Goal: Information Seeking & Learning: Learn about a topic

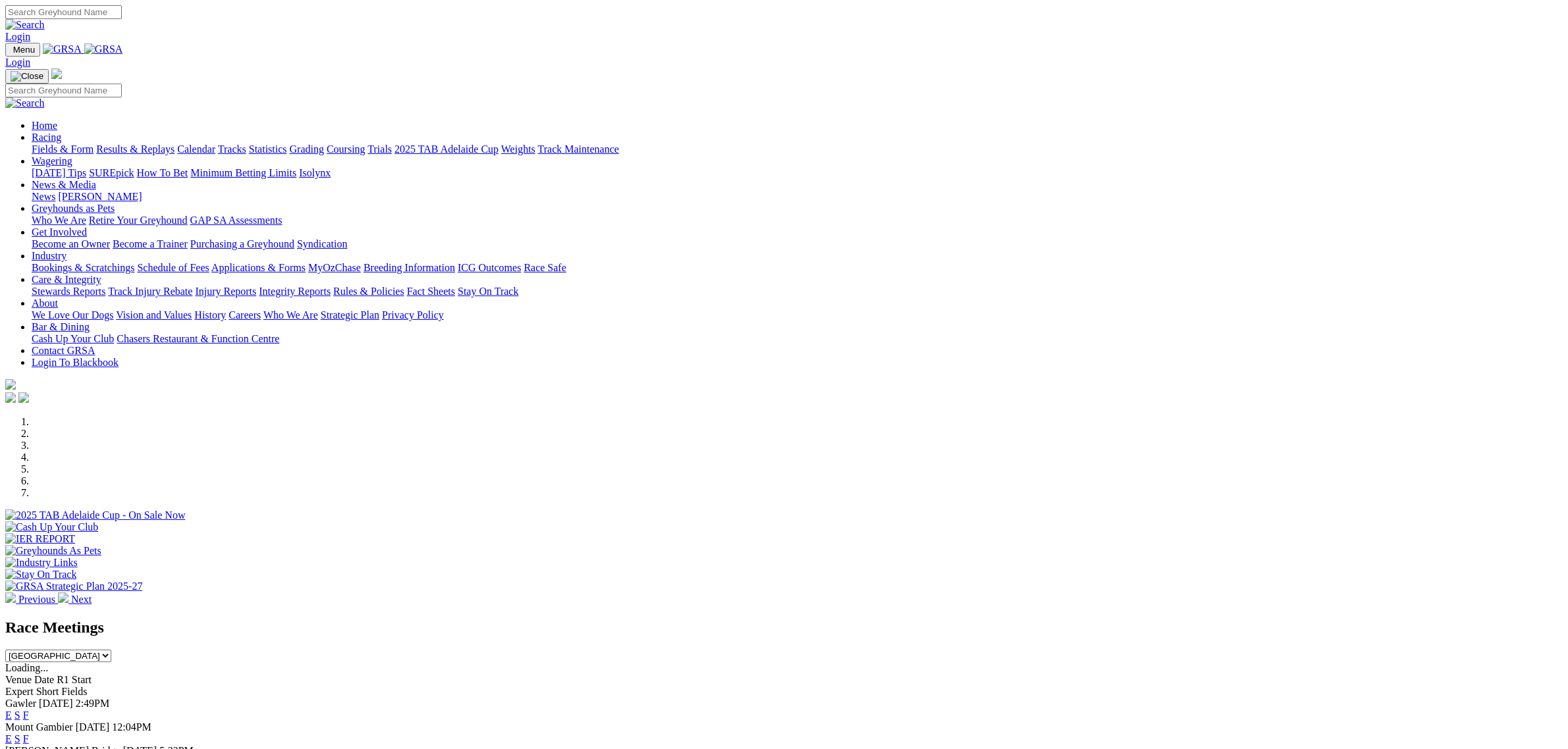
click at [61, 131] on link "Racing" at bounding box center [46, 137] width 30 height 12
click at [94, 144] on link "Fields & Form" at bounding box center [63, 150] width 62 height 12
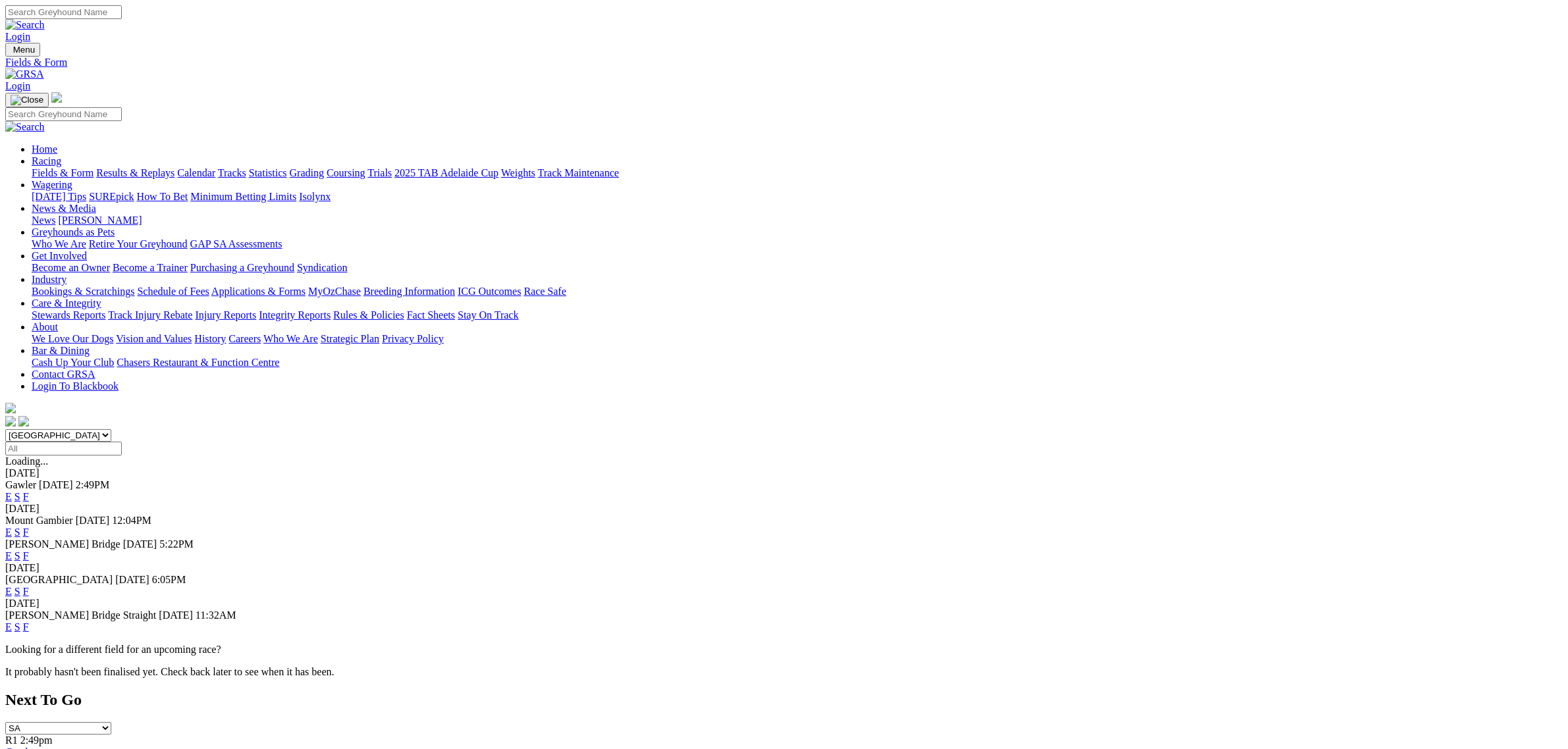
click at [111, 430] on select "South Australia New South Wales Northern Territory Queensland Tasmania Victoria…" at bounding box center [58, 435] width 106 height 13
select select "QLD"
click at [111, 430] on select "South Australia New South Wales Northern Territory Queensland Tasmania Victoria…" at bounding box center [58, 435] width 106 height 13
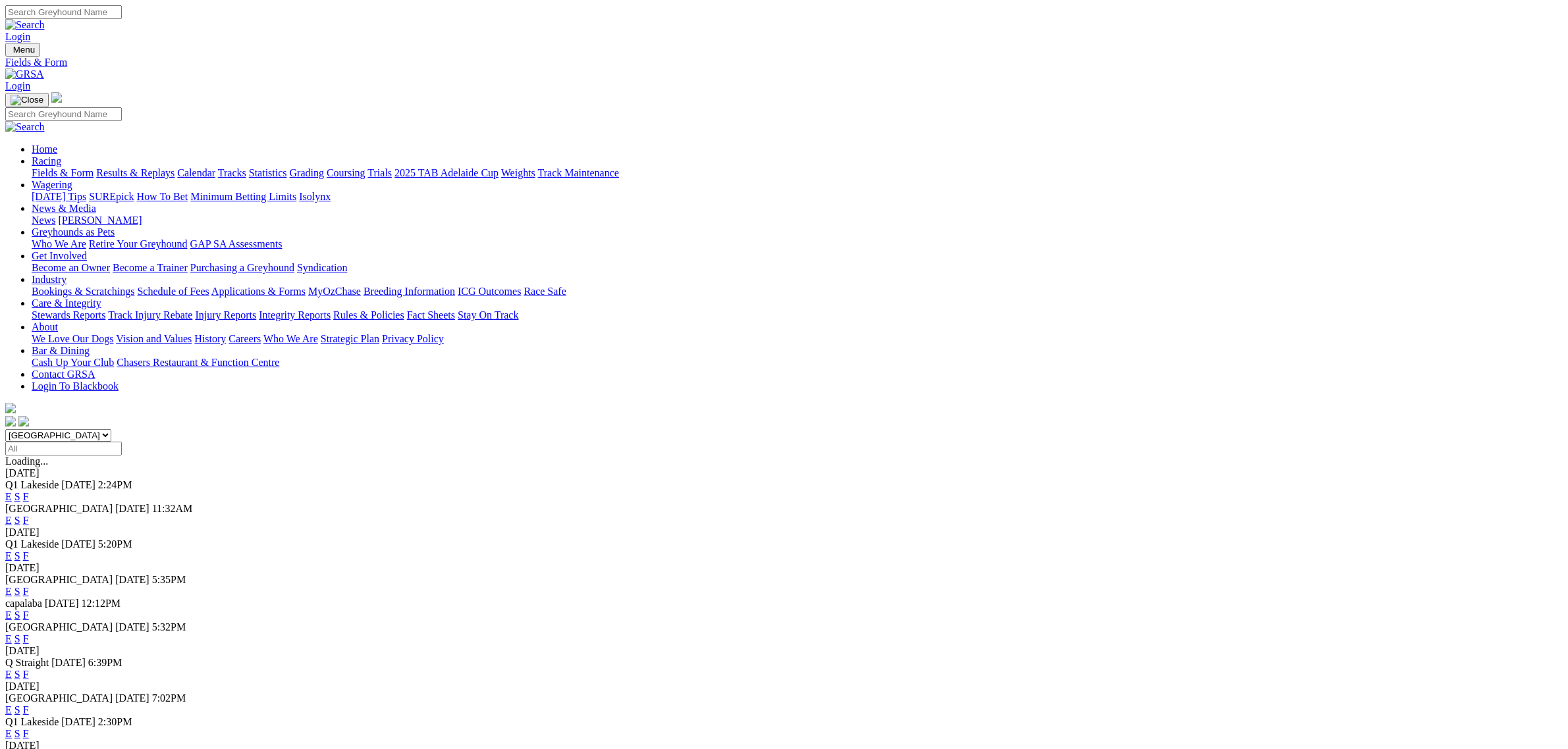
click at [12, 491] on link "E" at bounding box center [8, 497] width 7 height 12
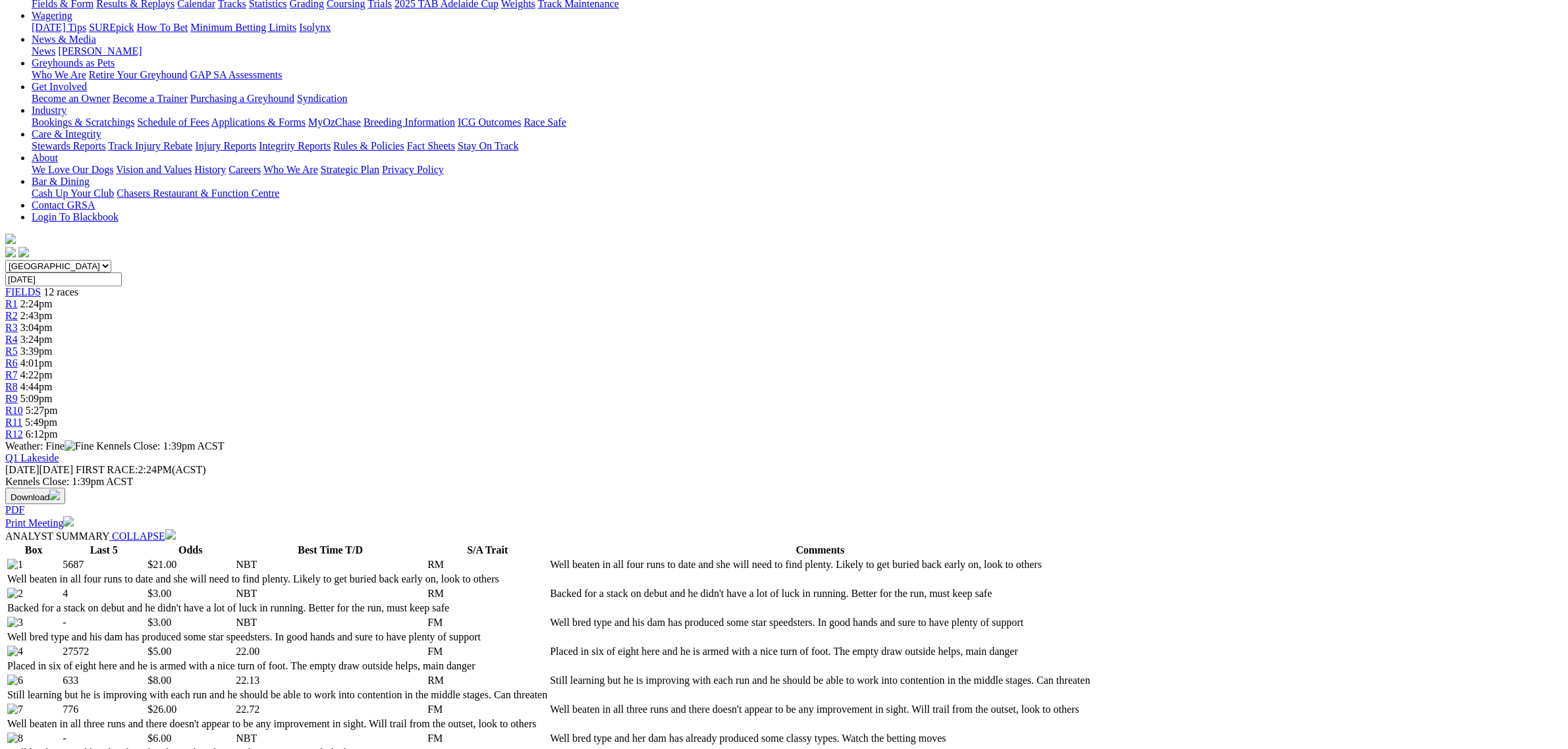
scroll to position [165, 0]
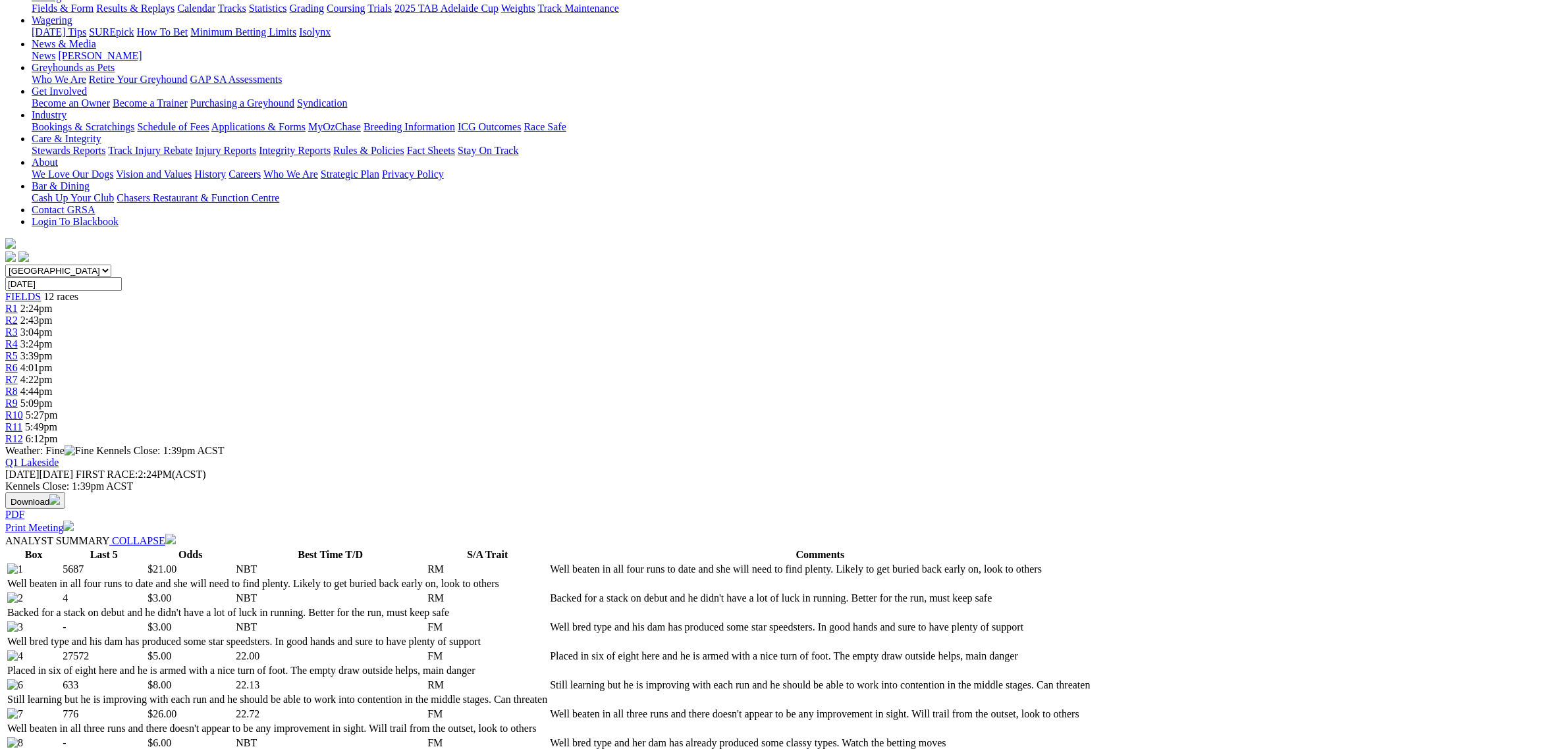
click at [53, 326] on span "3:04pm" at bounding box center [36, 332] width 32 height 12
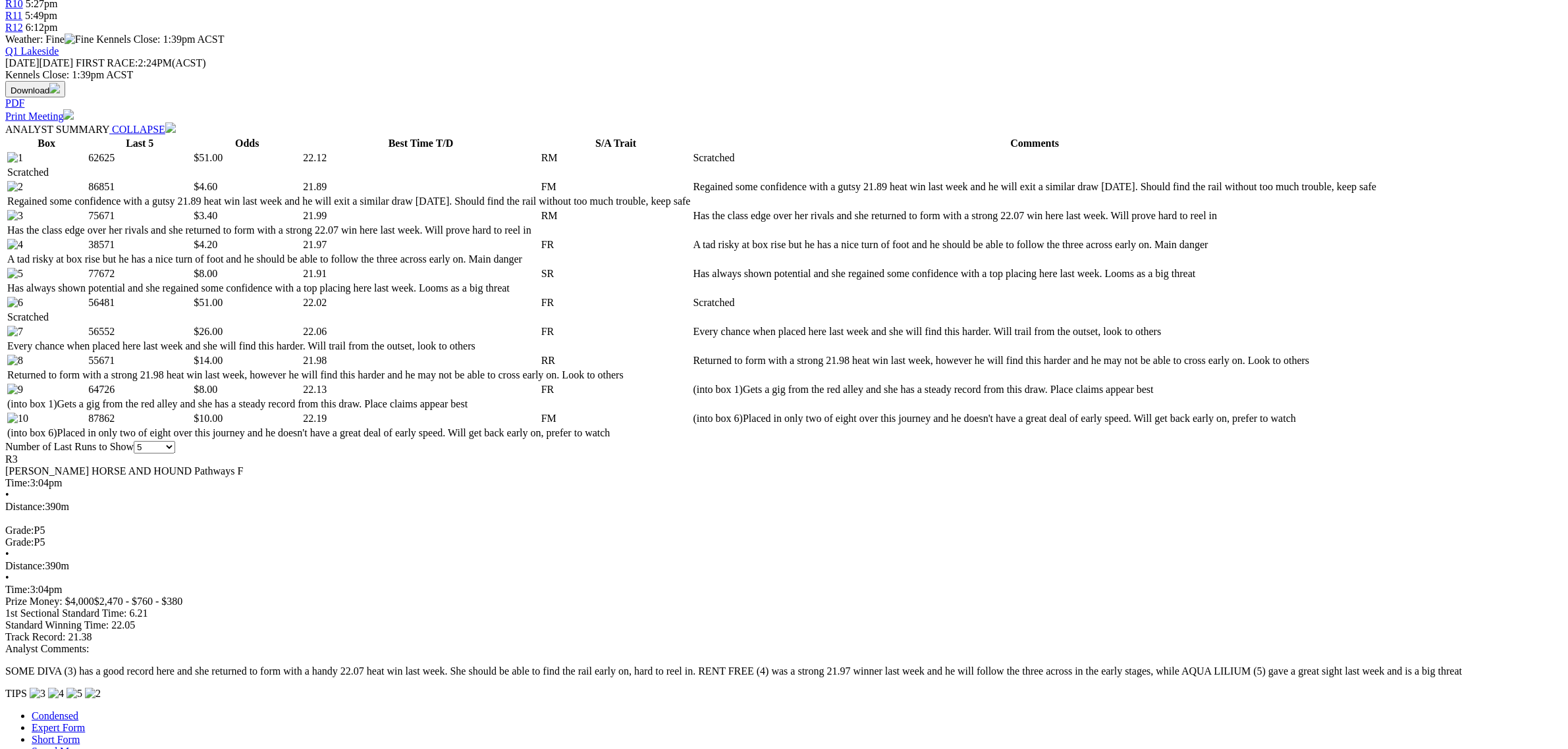
drag, startPoint x: 232, startPoint y: 324, endPoint x: 238, endPoint y: 514, distance: 190.1
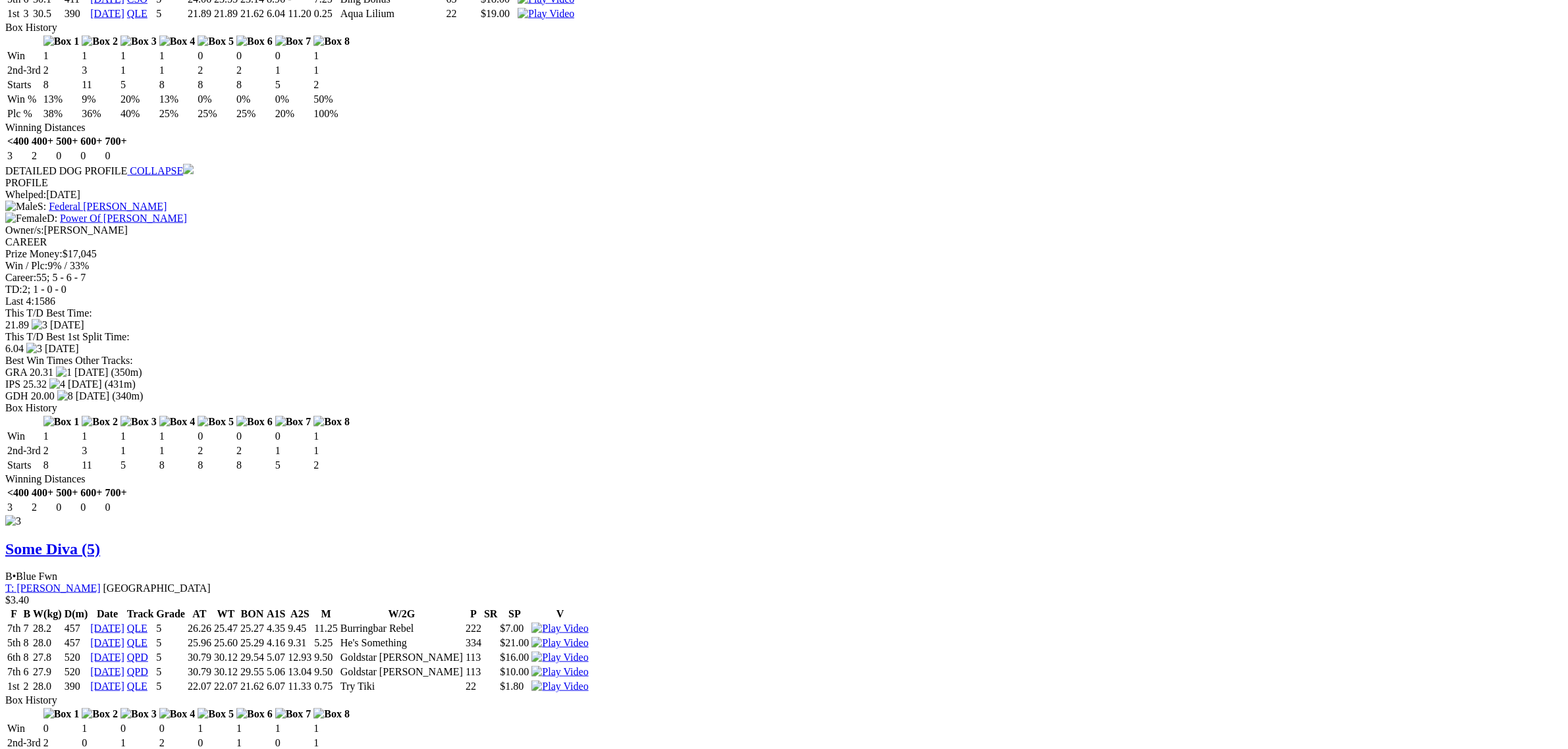
scroll to position [1946, 0]
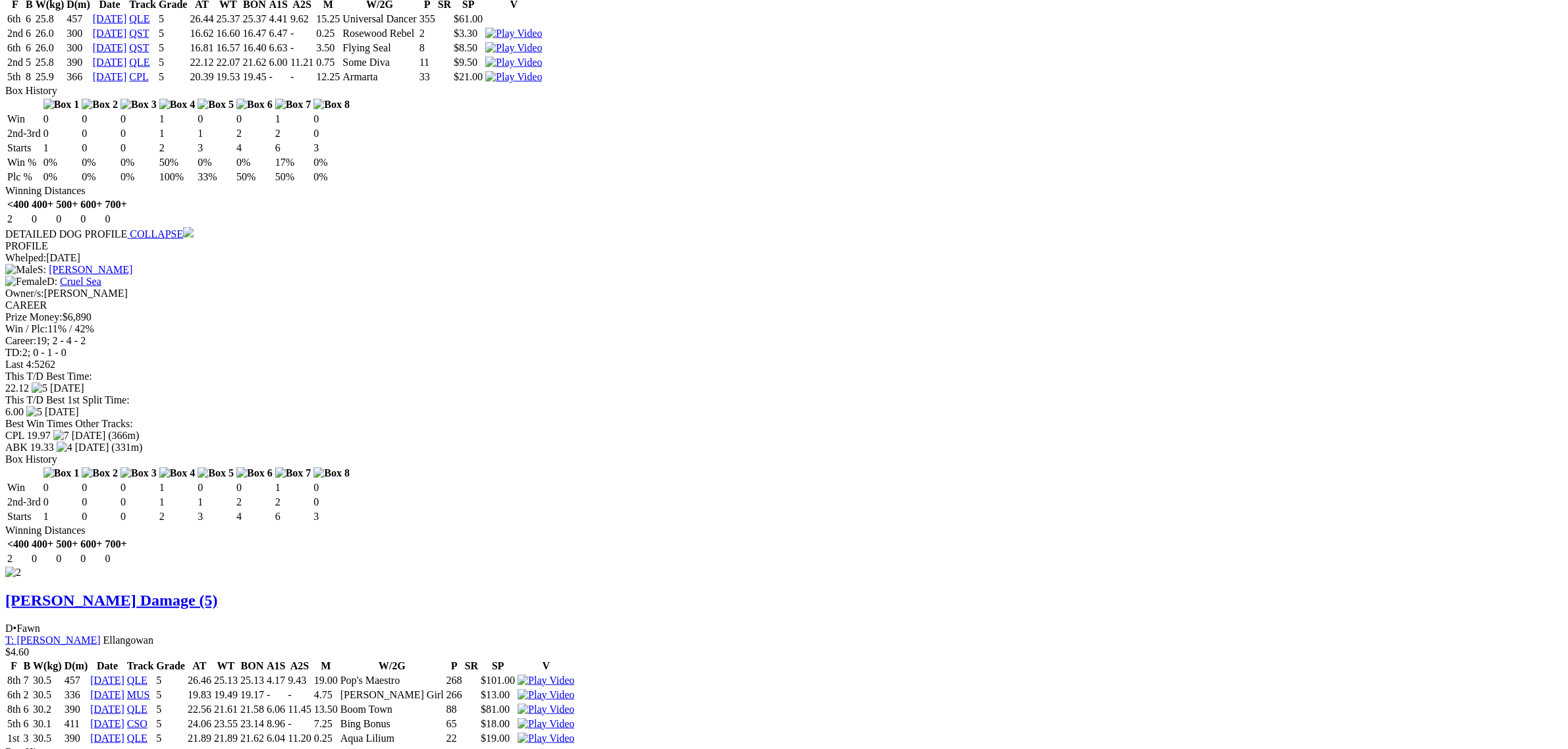
scroll to position [1040, 0]
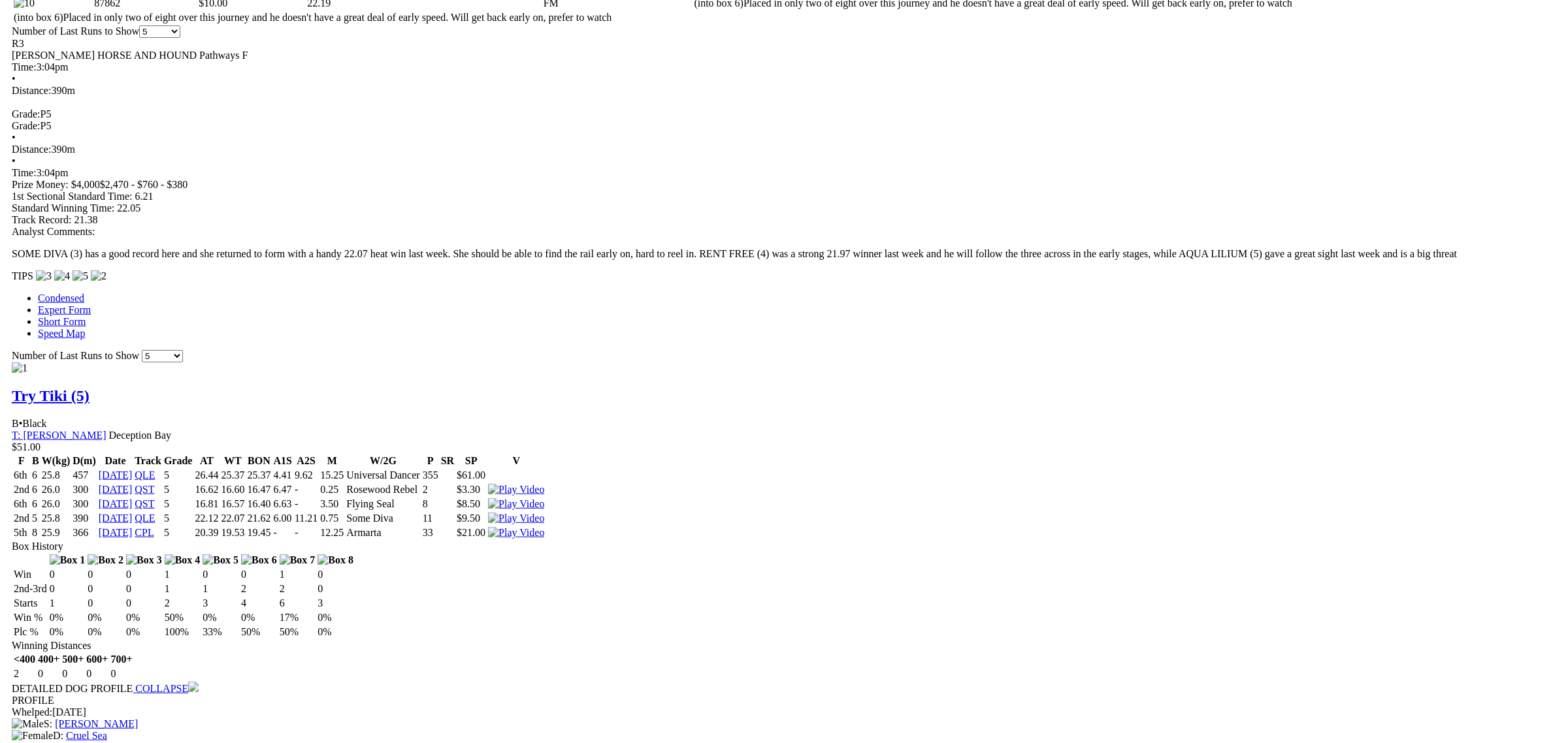
scroll to position [950, 0]
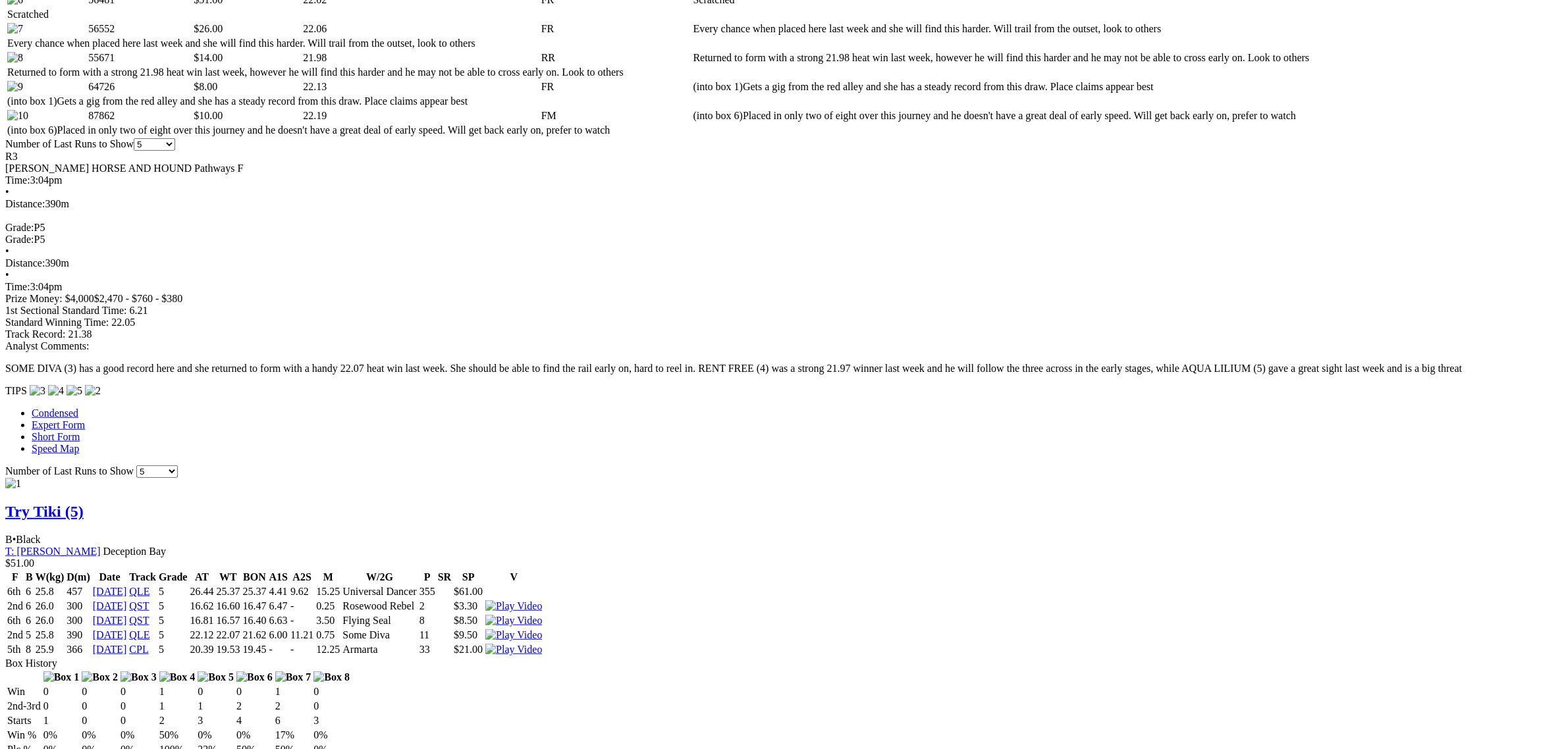
scroll to position [875, 0]
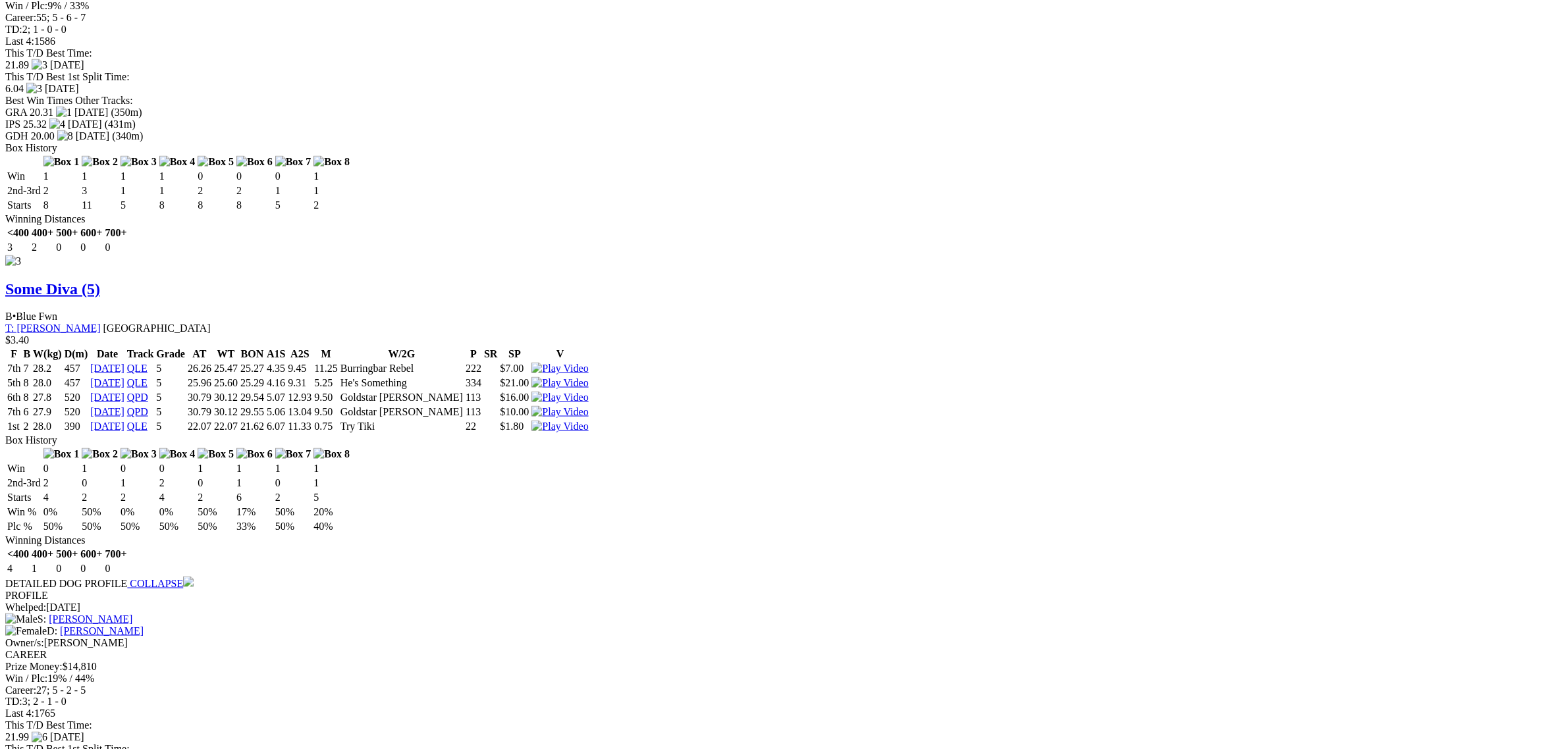
scroll to position [2439, 0]
drag, startPoint x: 182, startPoint y: 558, endPoint x: 203, endPoint y: 323, distance: 235.9
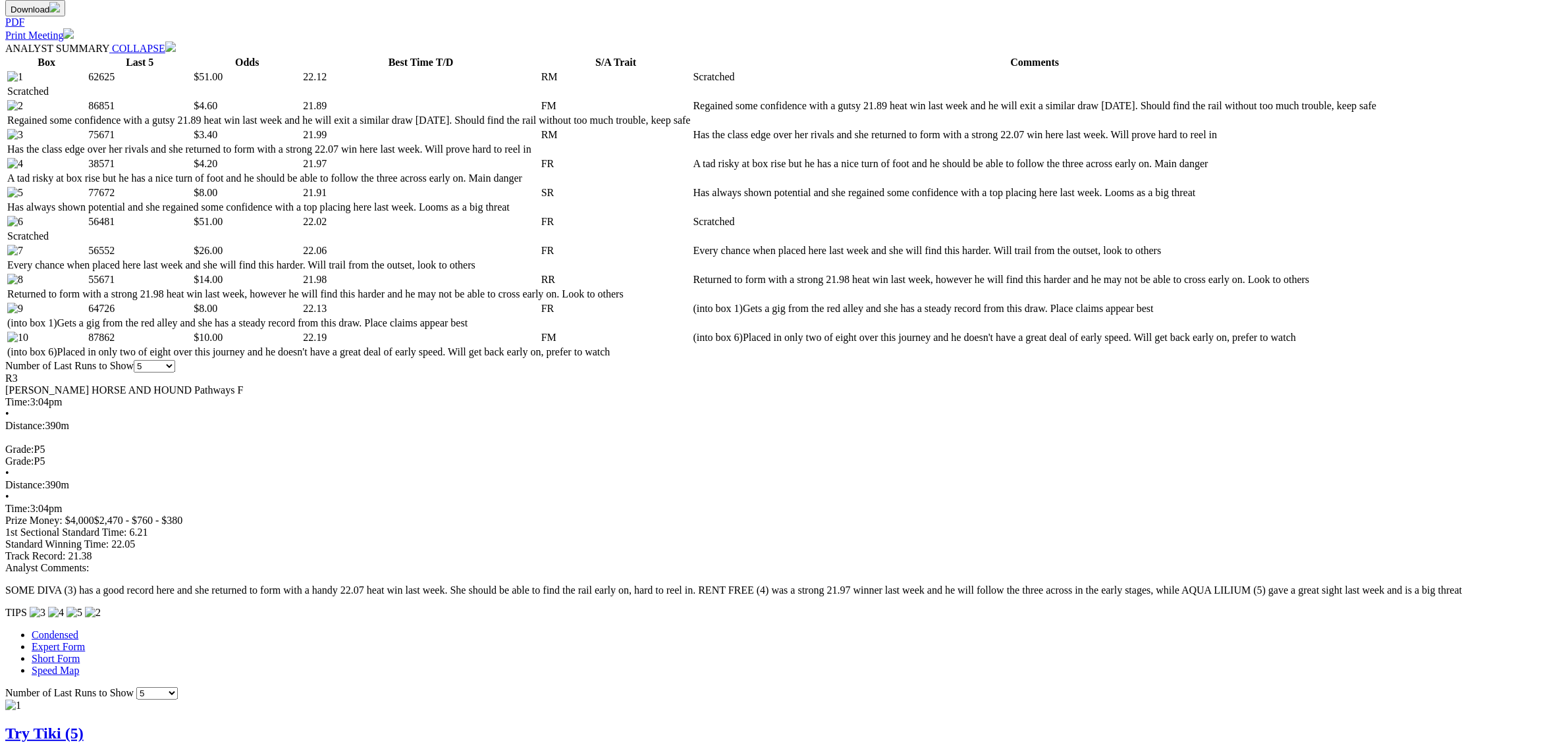
scroll to position [658, 0]
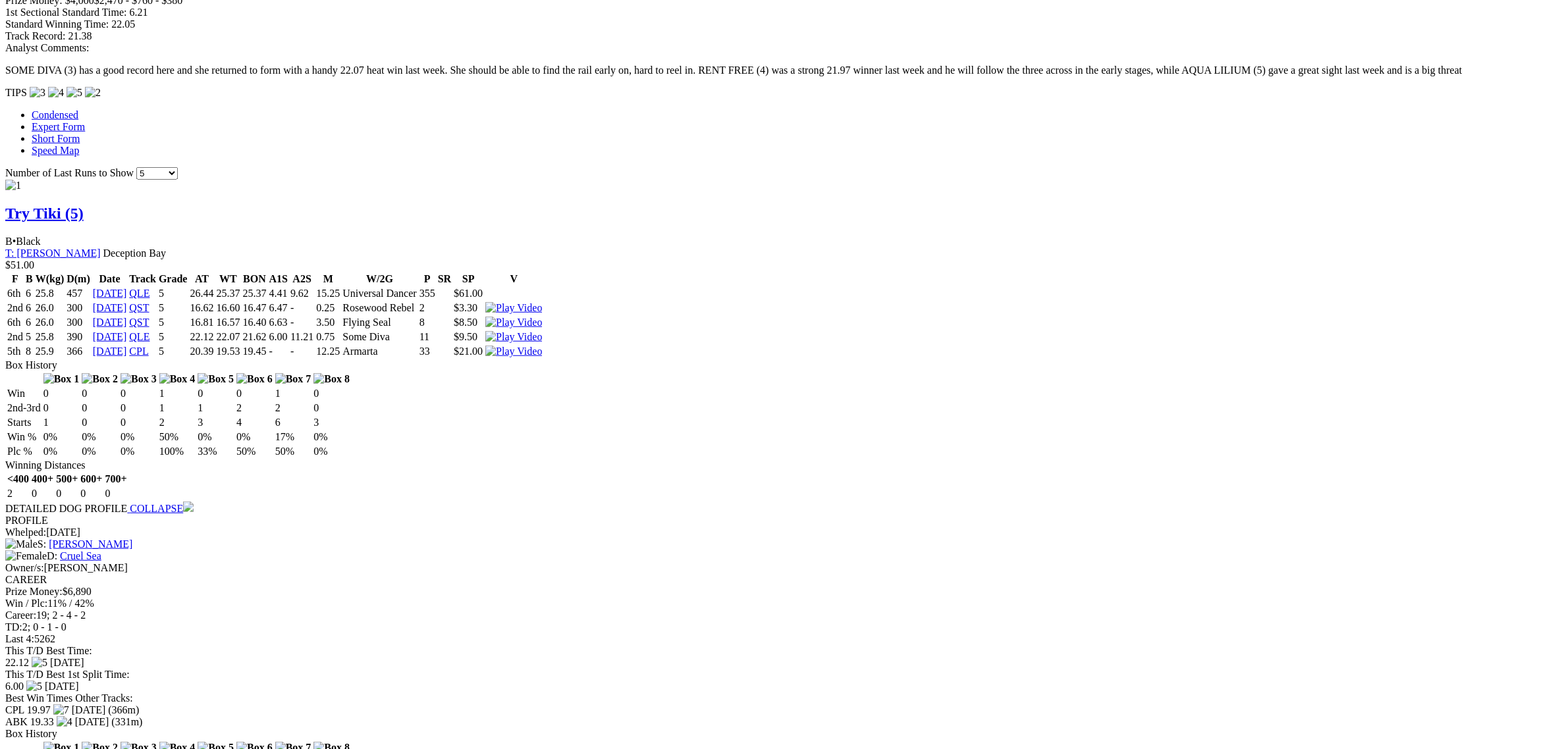
scroll to position [1152, 0]
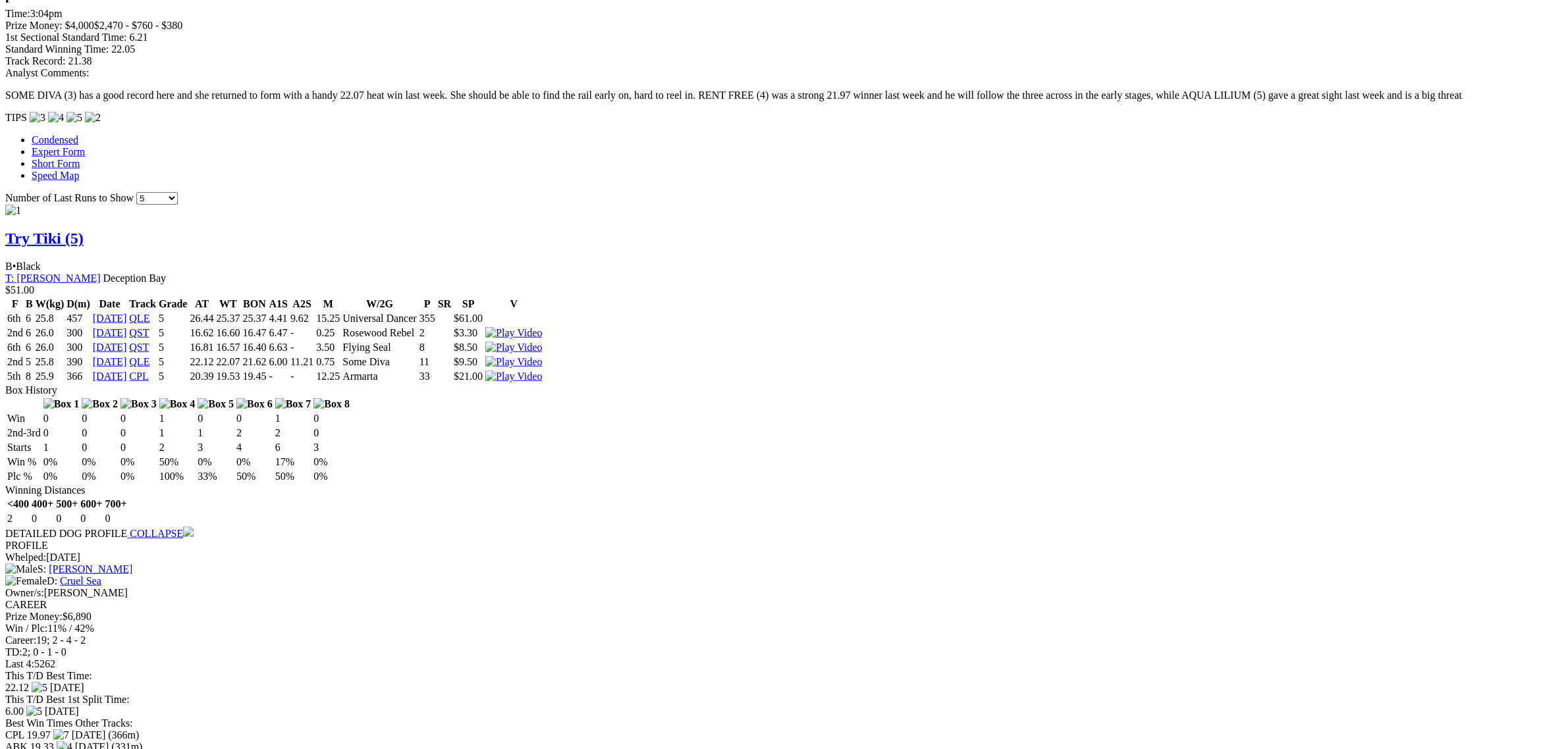
drag, startPoint x: 209, startPoint y: 554, endPoint x: 210, endPoint y: 535, distance: 19.0
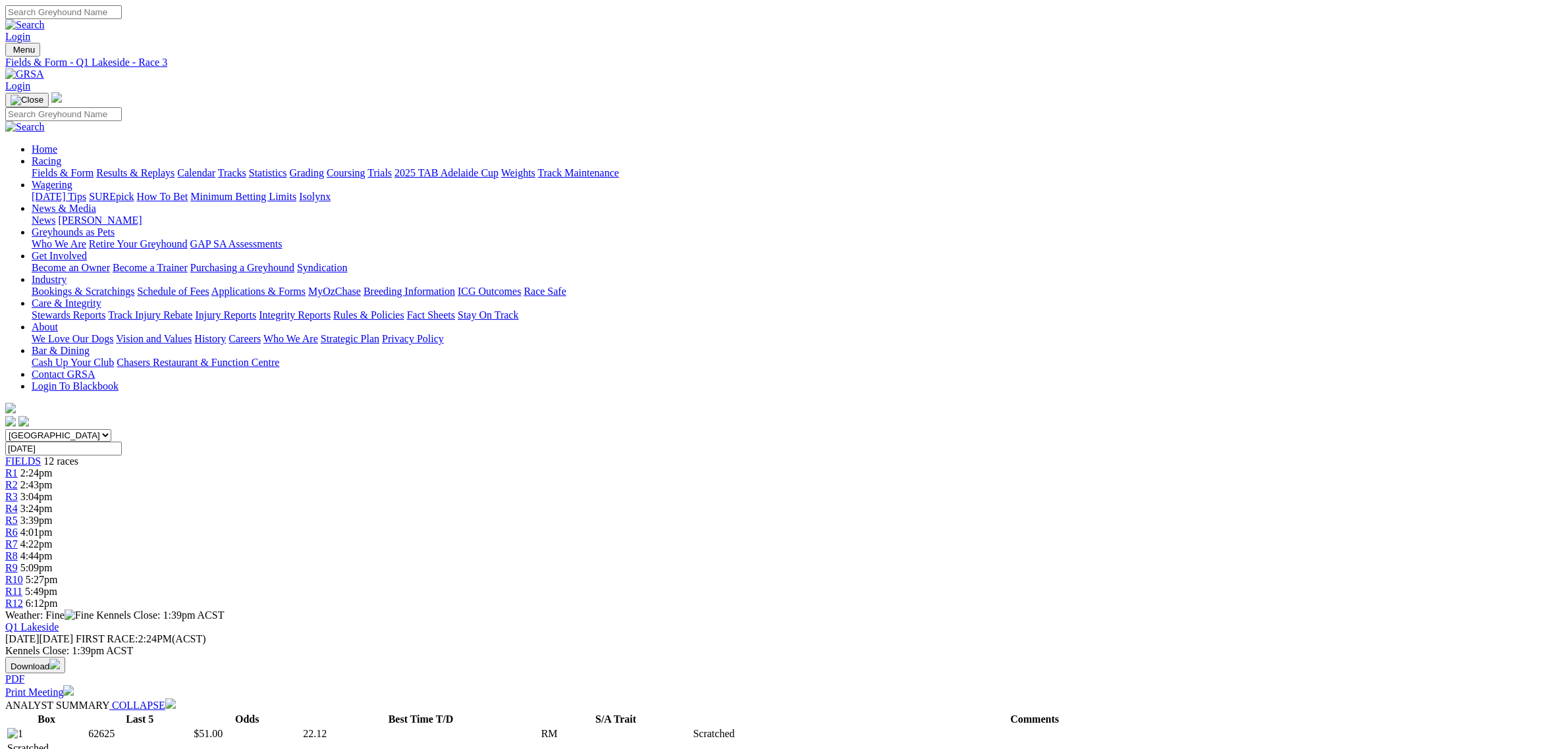
click at [53, 503] on span "3:24pm" at bounding box center [36, 509] width 32 height 12
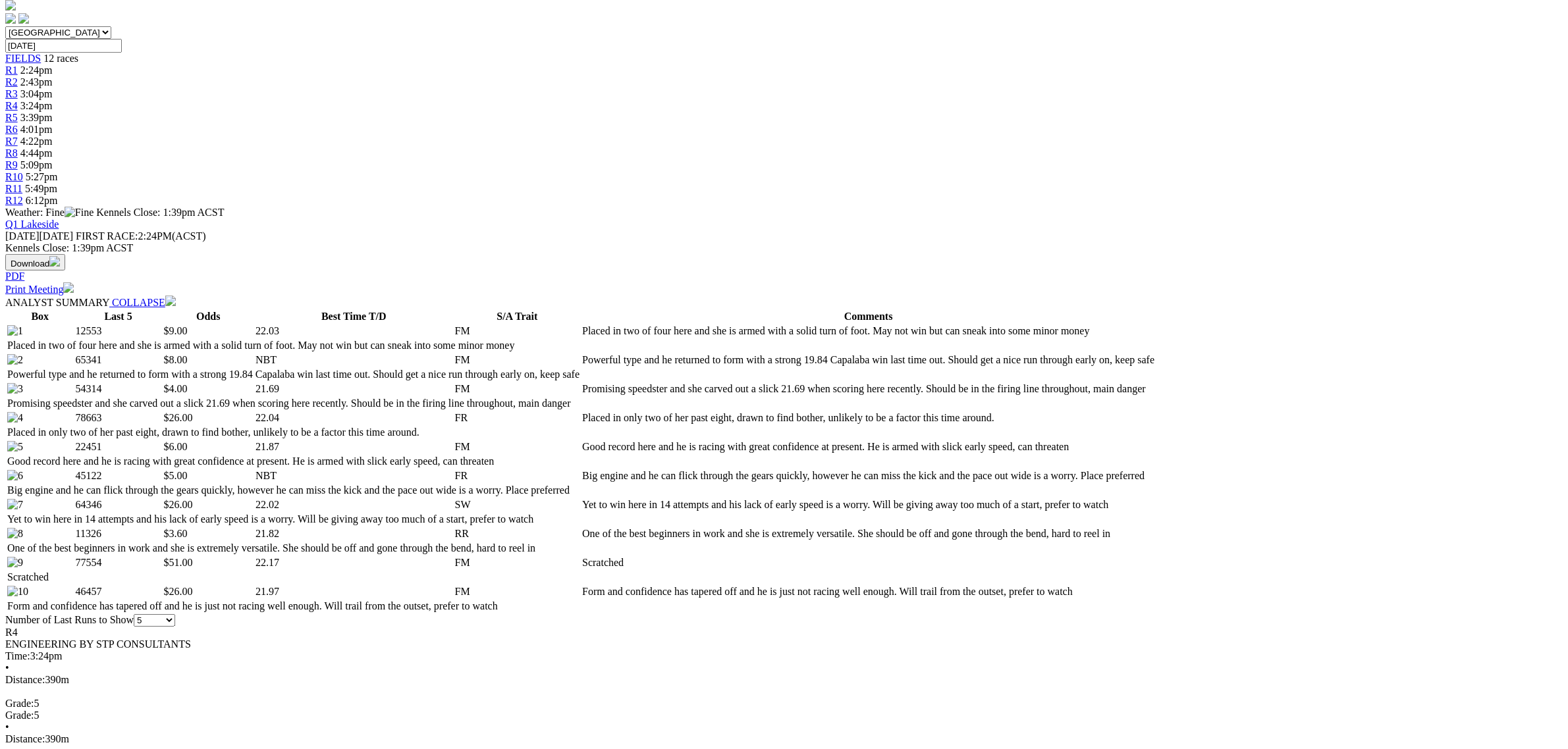
scroll to position [411, 0]
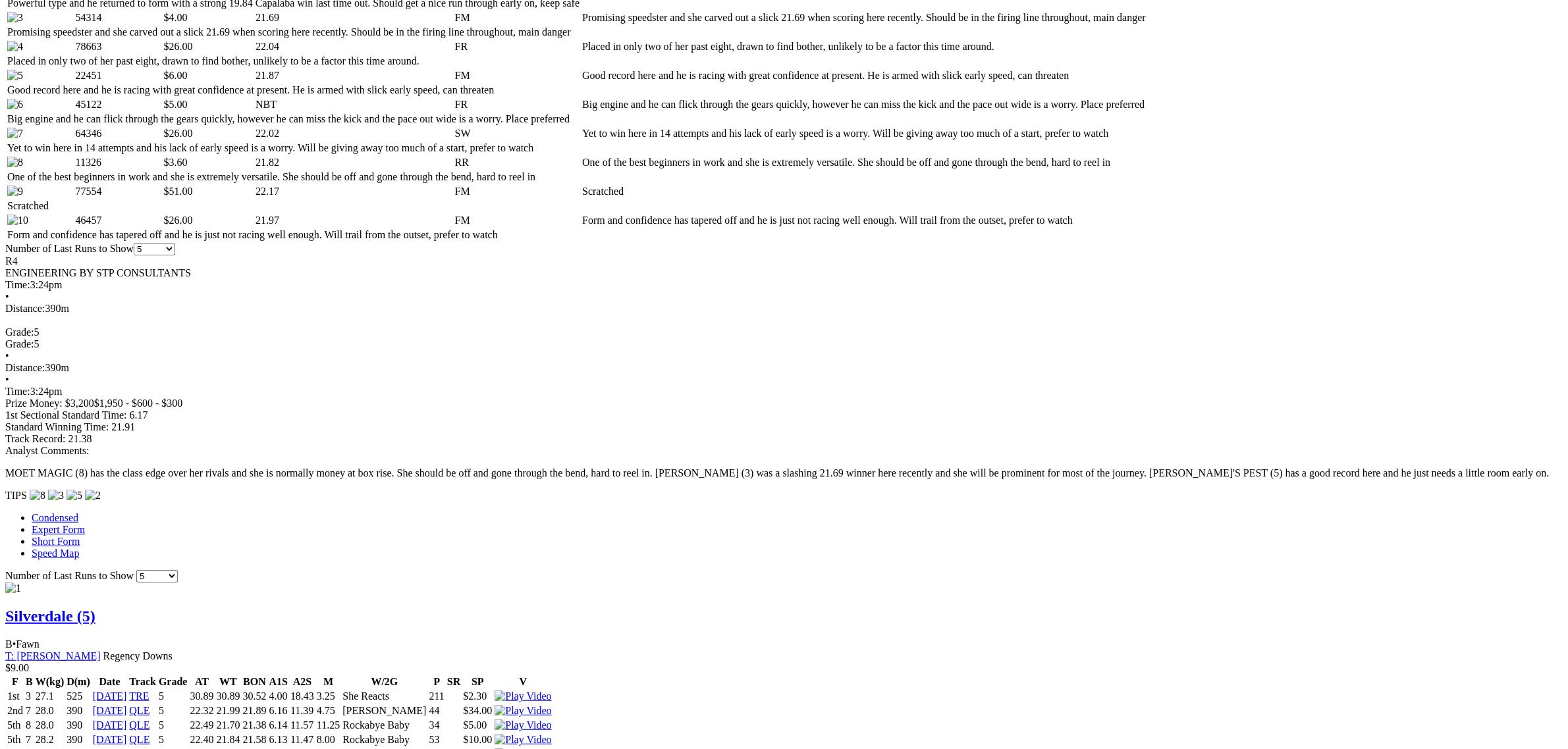
scroll to position [740, 0]
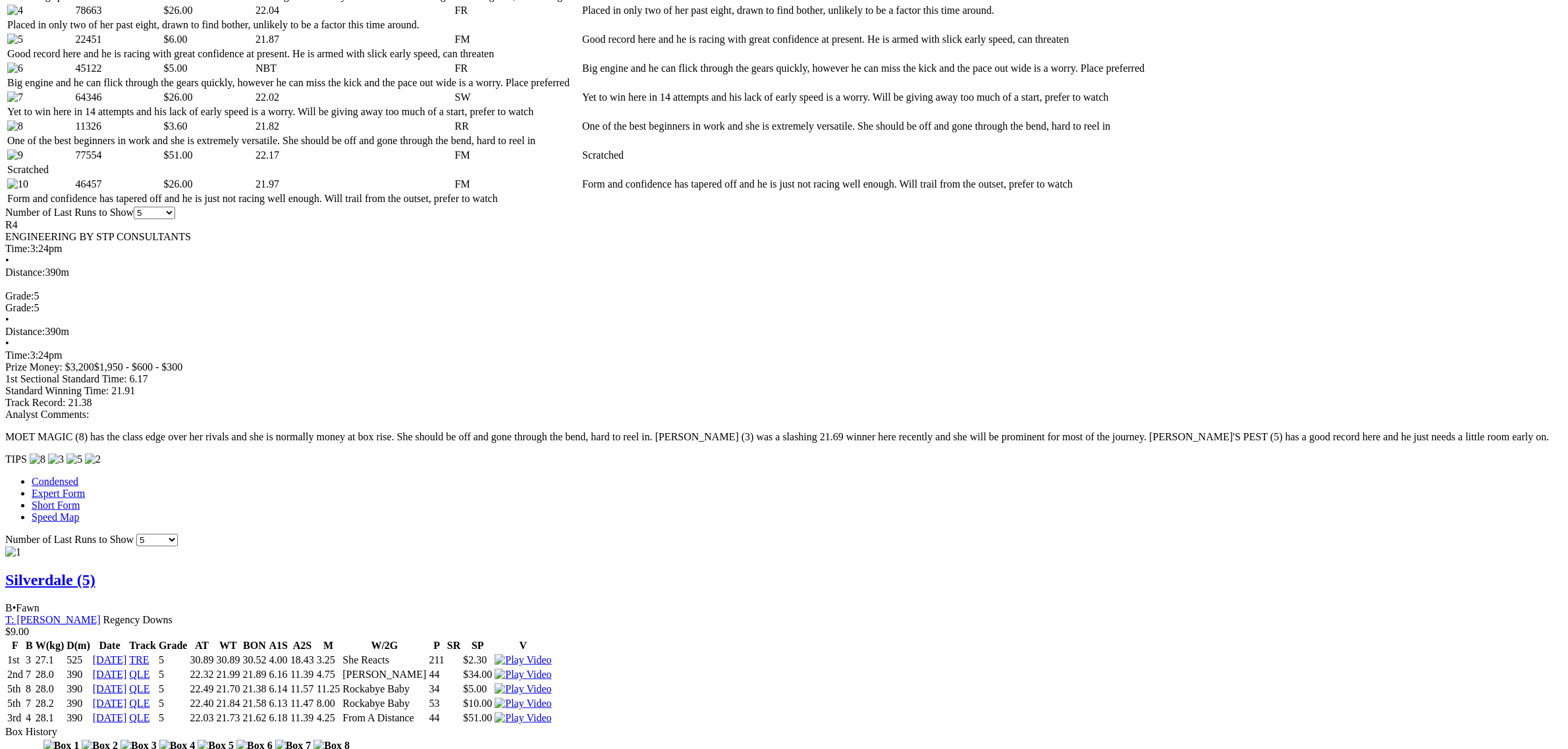
scroll to position [987, 0]
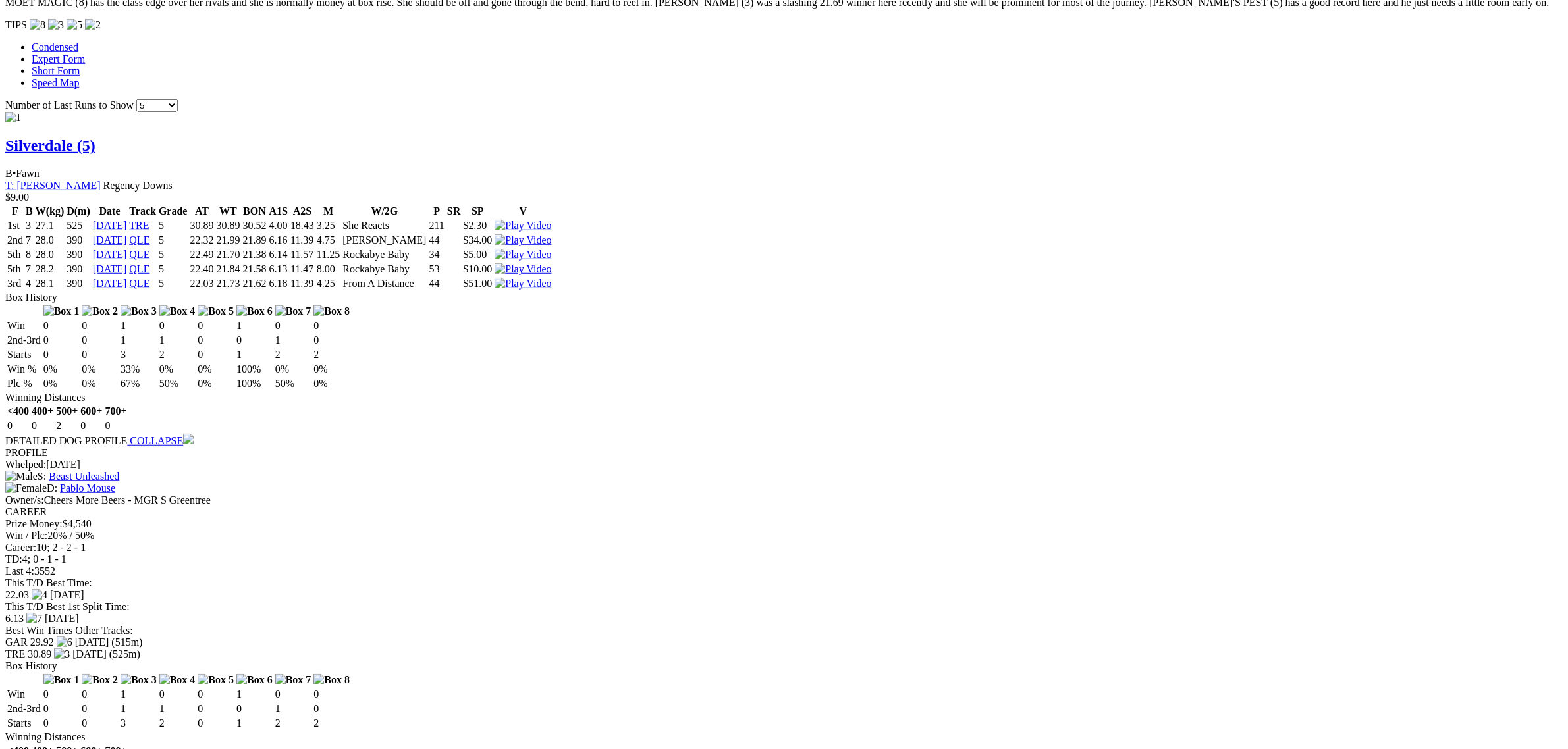
scroll to position [1234, 0]
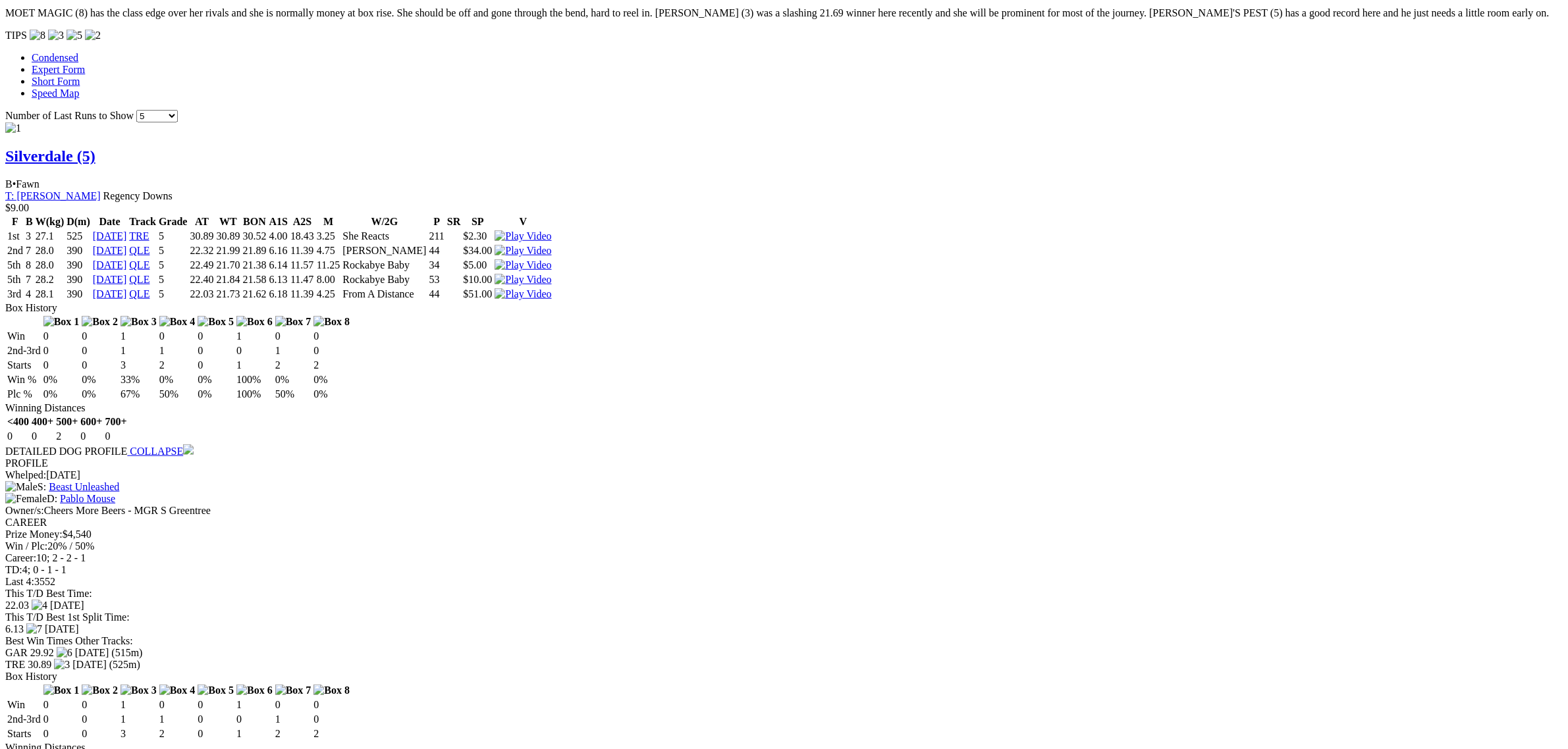
drag, startPoint x: 428, startPoint y: 453, endPoint x: 488, endPoint y: 473, distance: 63.2
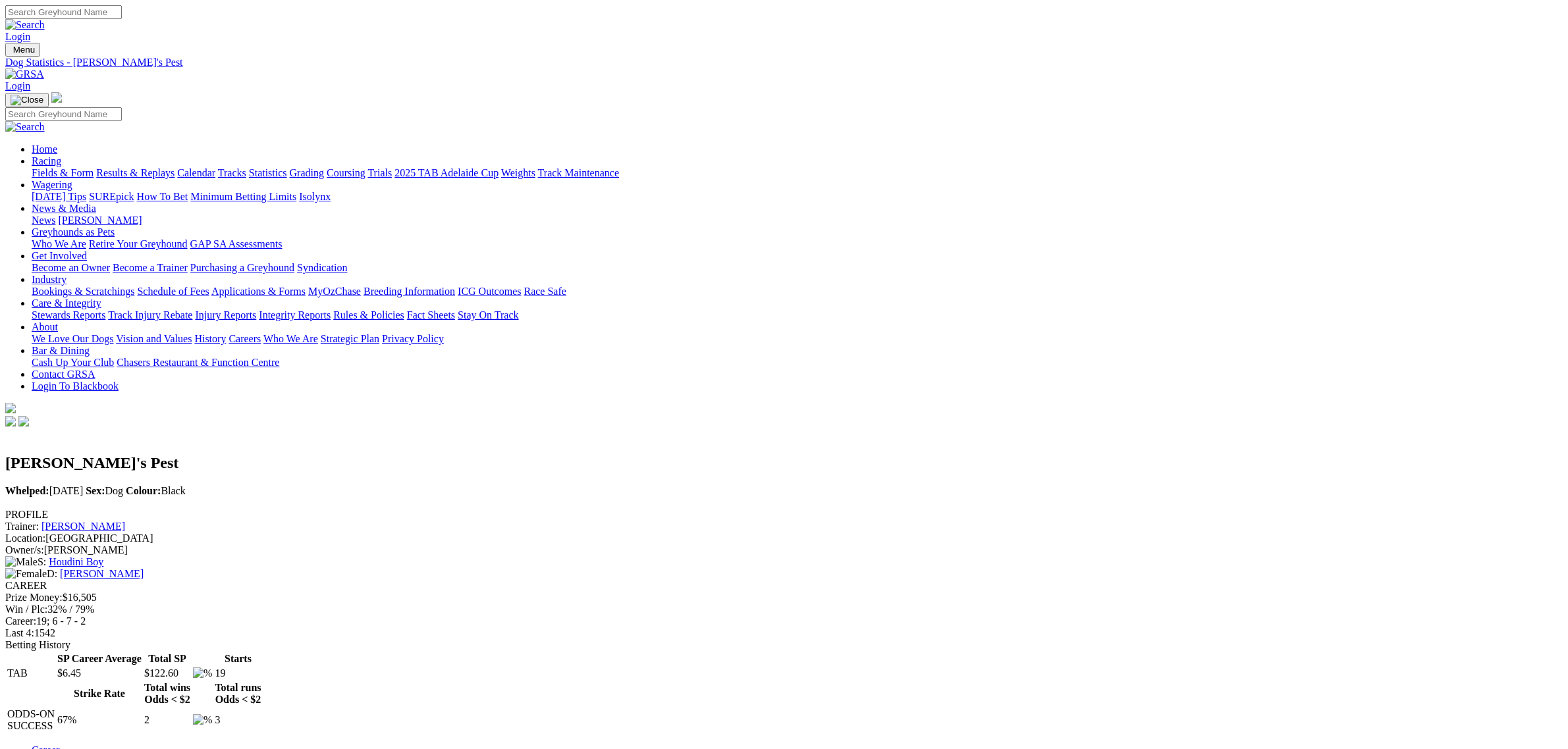
scroll to position [329, 0]
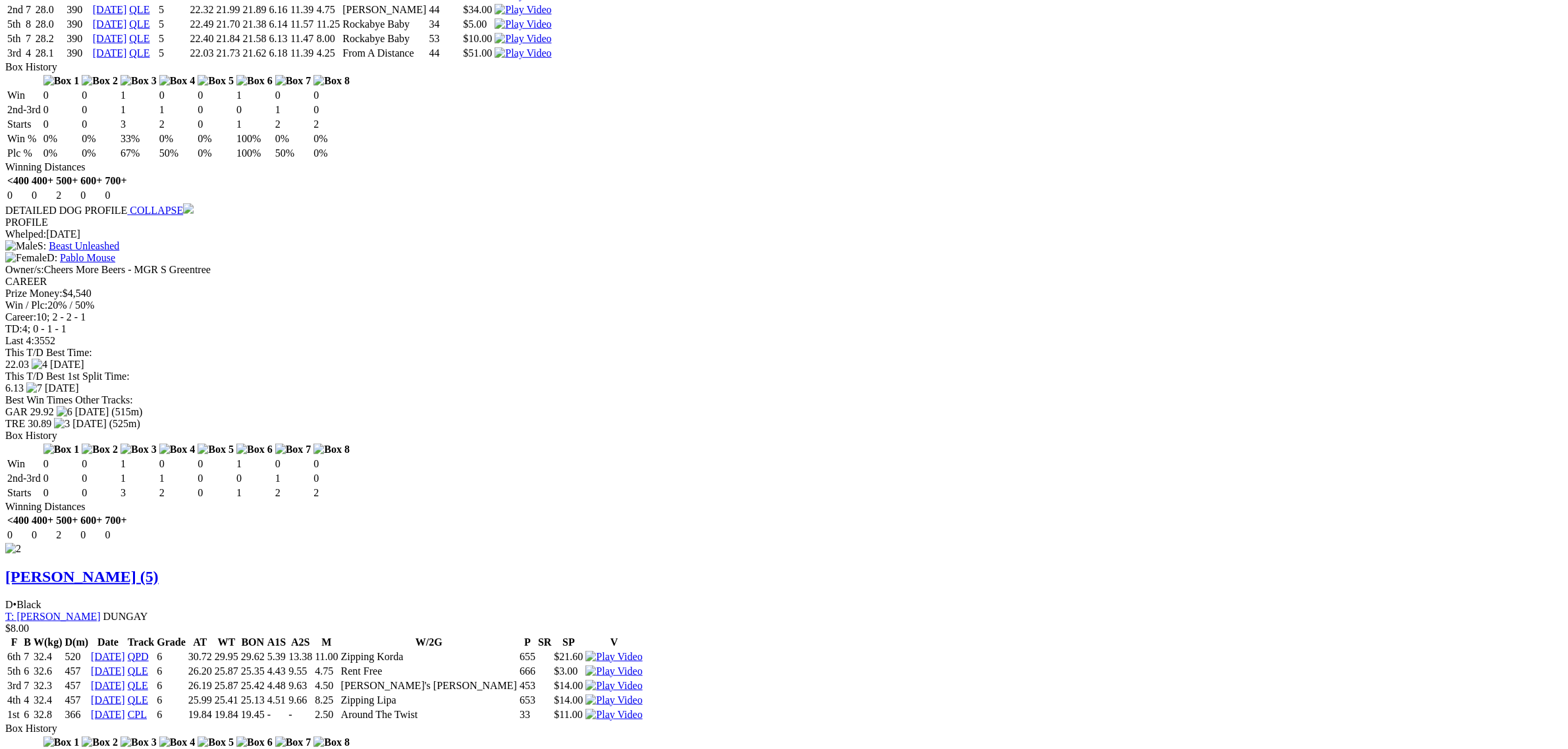
scroll to position [1811, 0]
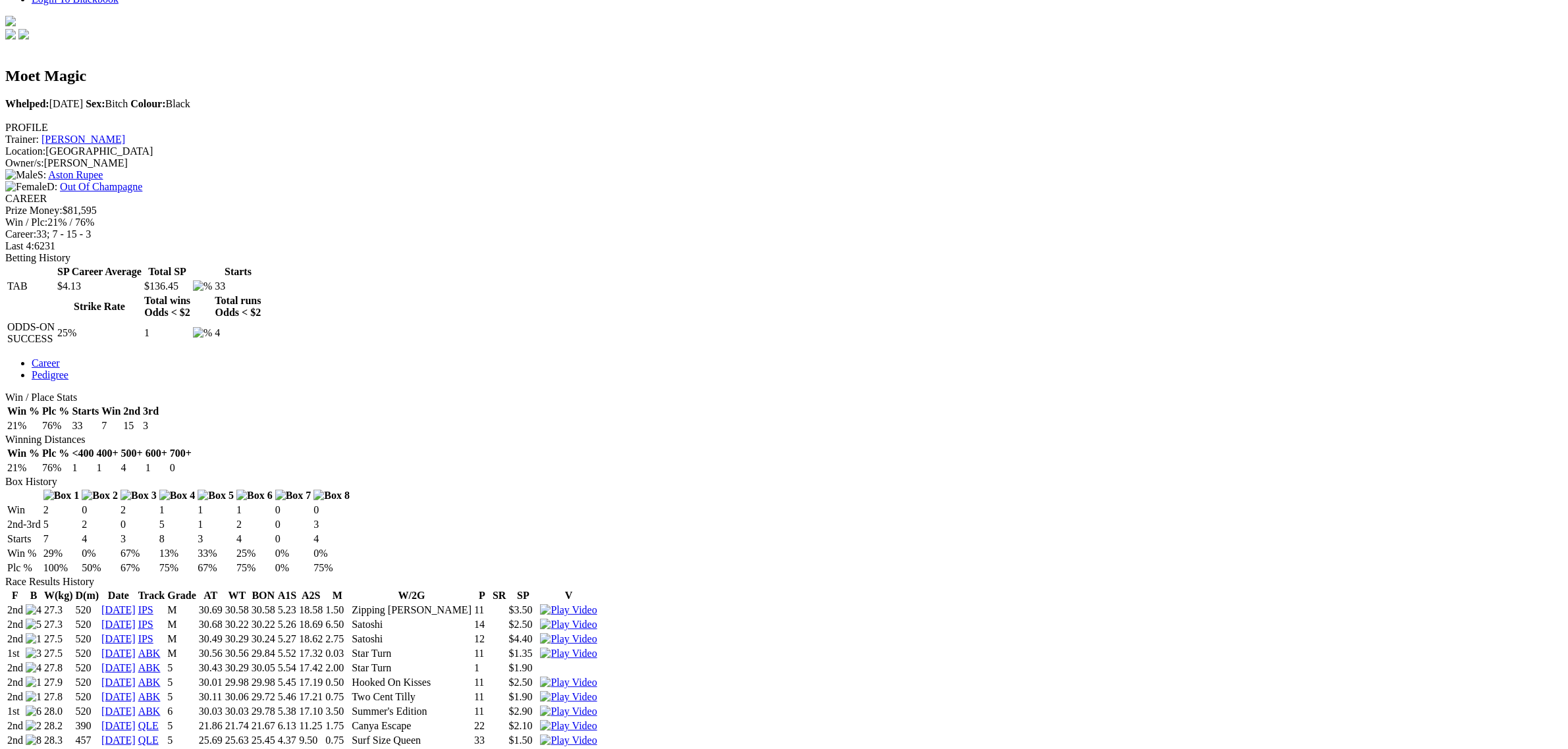
scroll to position [494, 0]
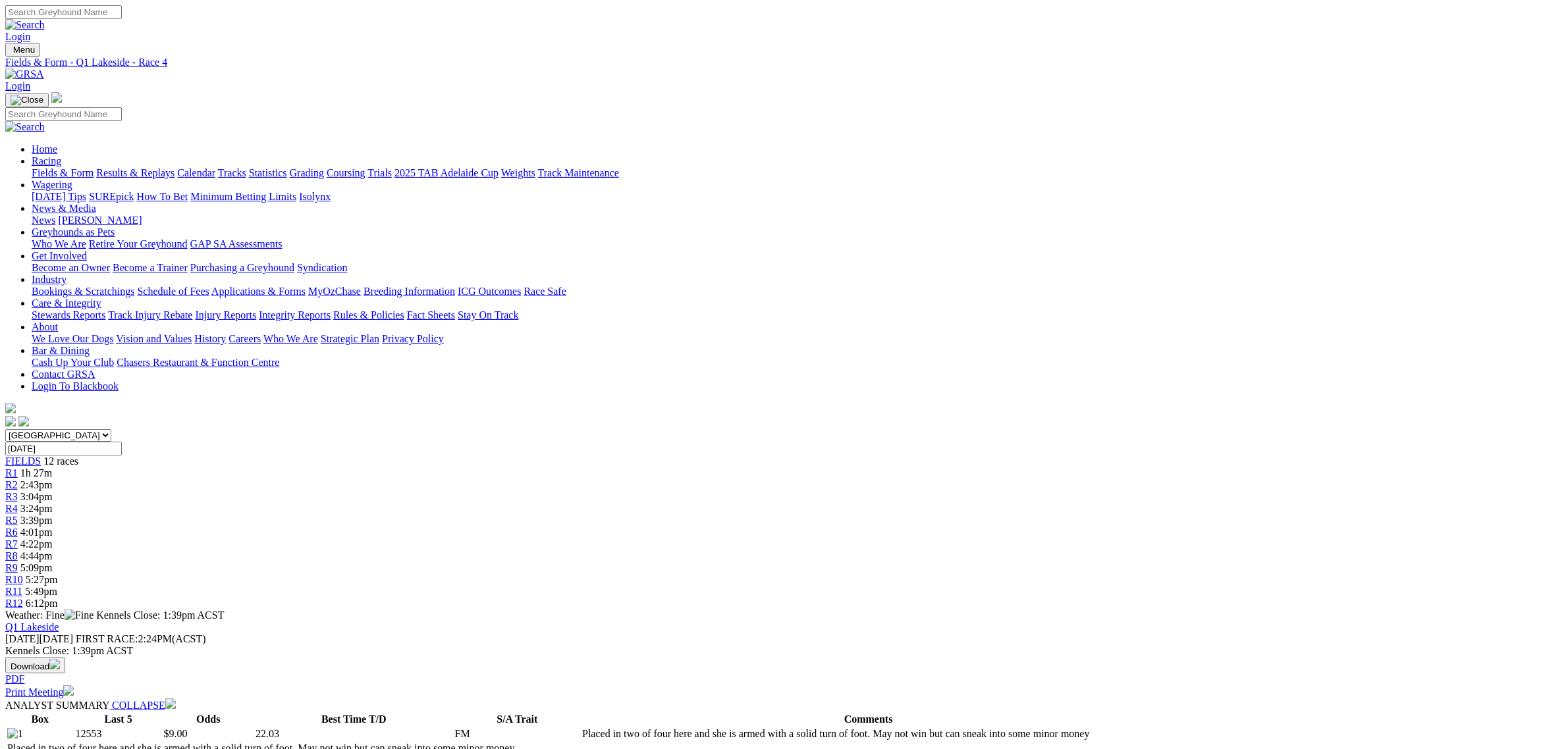
click at [53, 514] on span "3:39pm" at bounding box center [36, 520] width 32 height 12
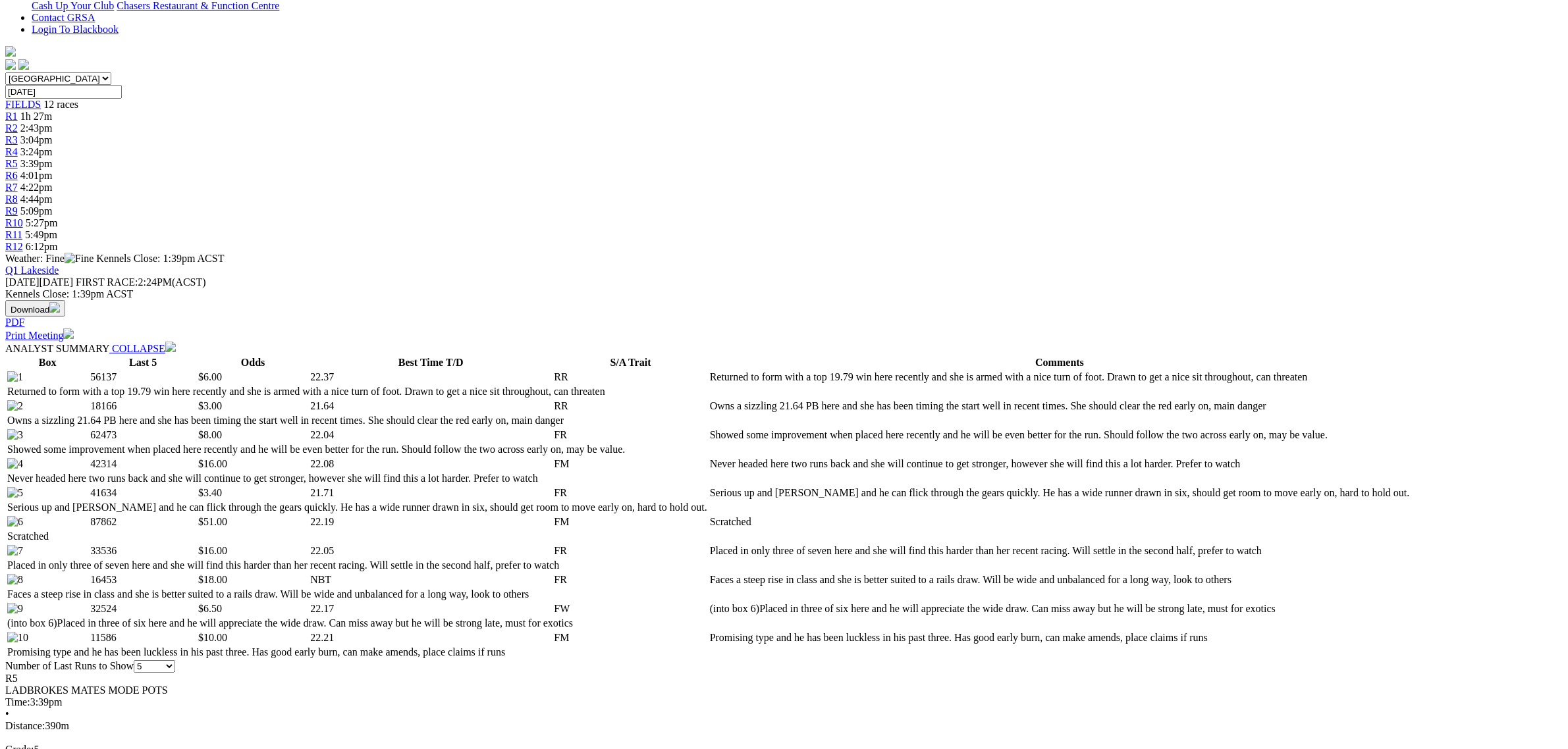
scroll to position [411, 0]
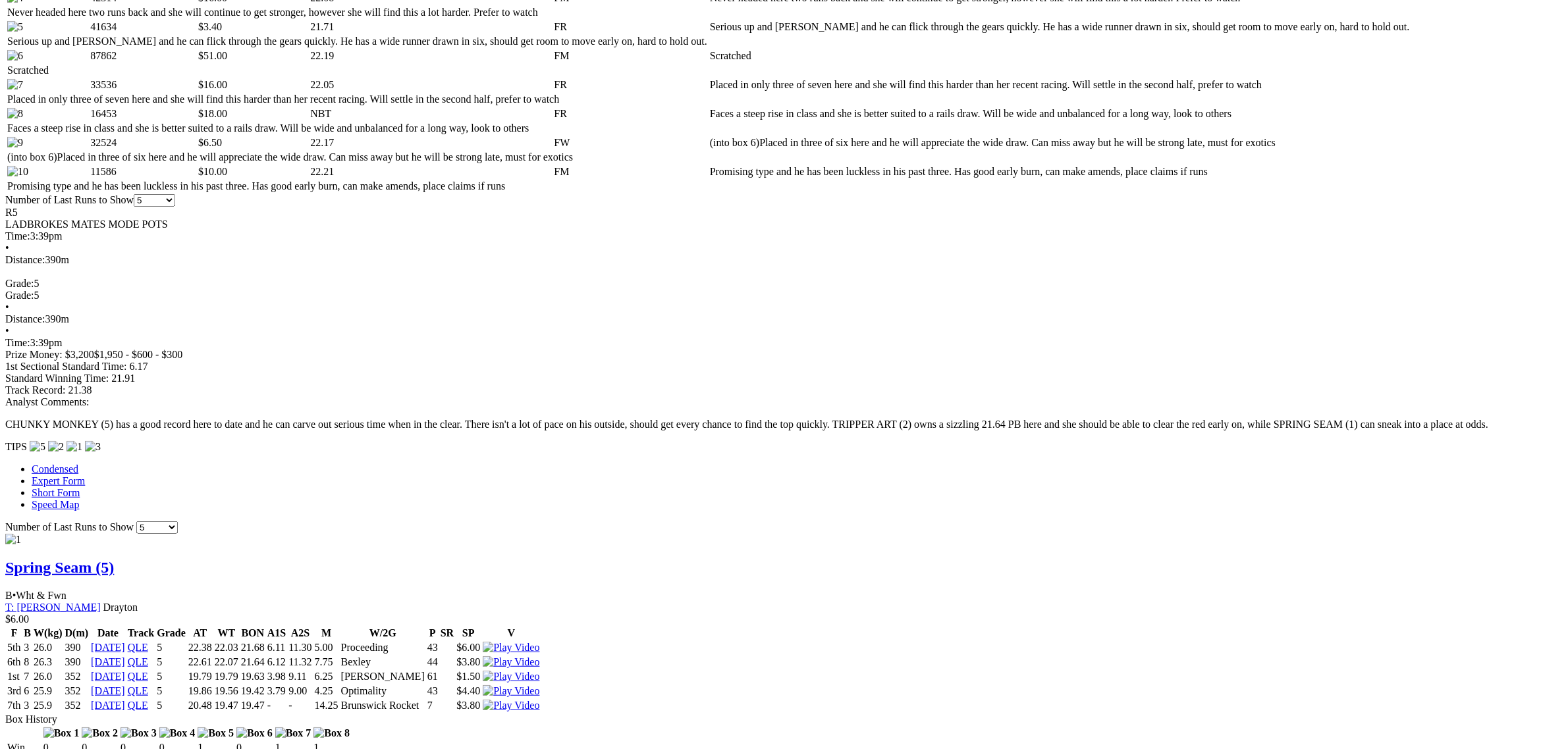
scroll to position [740, 0]
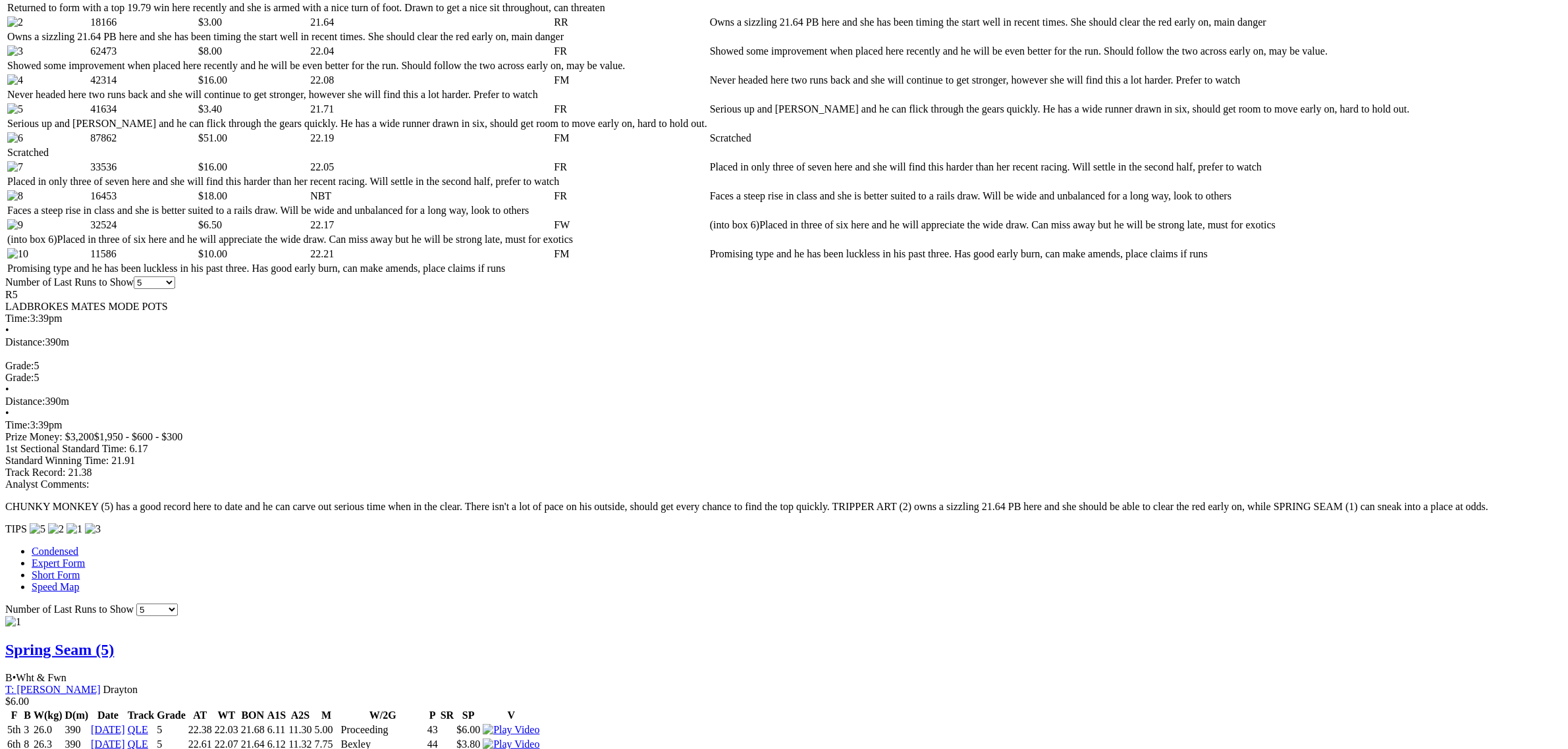
click at [540, 724] on img at bounding box center [511, 730] width 57 height 12
